Goal: Find specific page/section: Find specific page/section

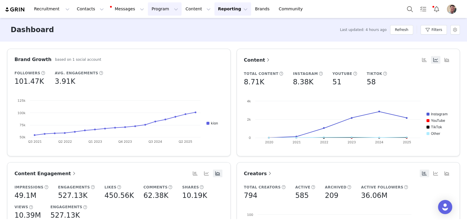
click at [156, 11] on button "Program Program" at bounding box center [165, 8] width 34 height 13
click at [156, 35] on p "Campaigns" at bounding box center [154, 37] width 23 height 6
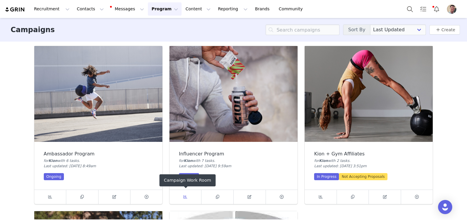
click at [182, 198] on span at bounding box center [185, 197] width 7 height 7
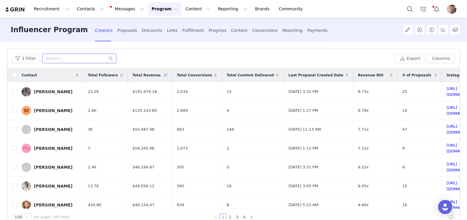
click at [84, 57] on input "text" at bounding box center [79, 58] width 74 height 9
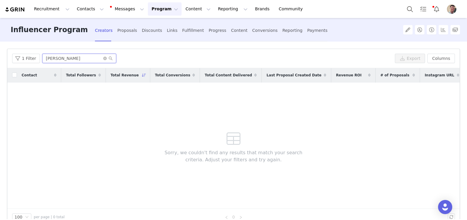
click at [69, 58] on input "[PERSON_NAME]" at bounding box center [79, 58] width 74 height 9
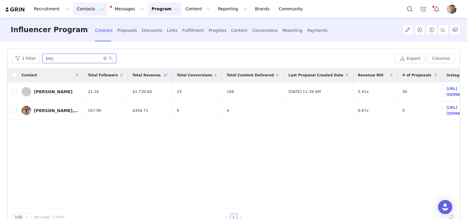
type input "bey"
